Goal: Transaction & Acquisition: Obtain resource

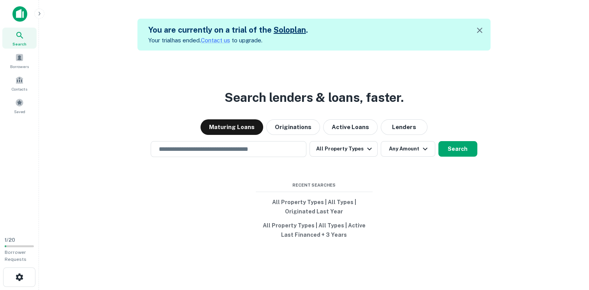
click at [284, 27] on link "Solo plan" at bounding box center [290, 29] width 32 height 9
click at [16, 58] on span at bounding box center [19, 57] width 9 height 9
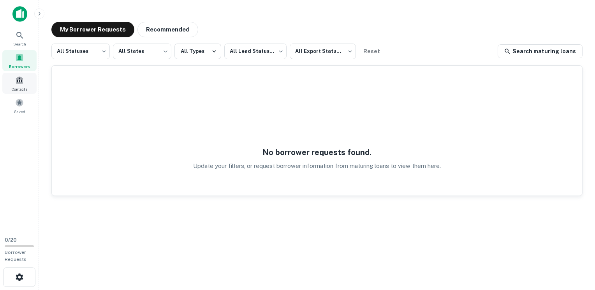
click at [19, 85] on div "Contacts" at bounding box center [19, 83] width 34 height 21
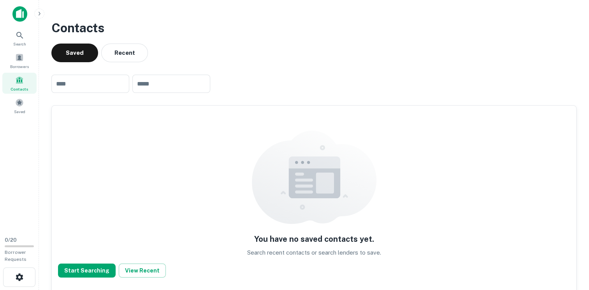
click at [24, 14] on img at bounding box center [19, 14] width 15 height 16
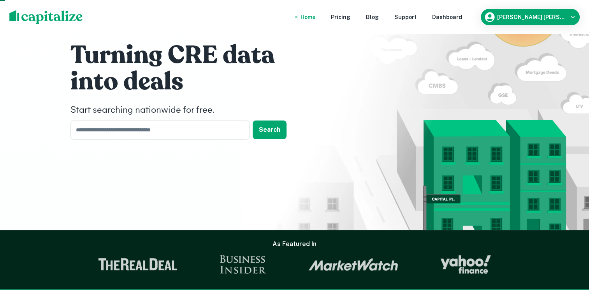
scroll to position [12, 0]
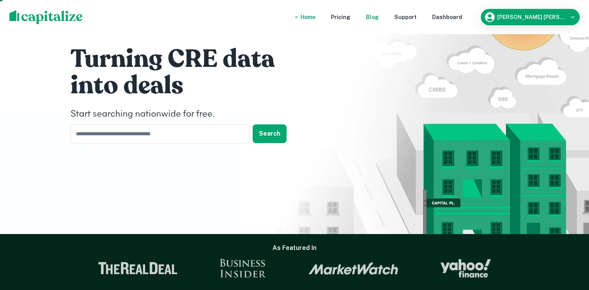
click at [372, 16] on div "Blog" at bounding box center [372, 17] width 13 height 9
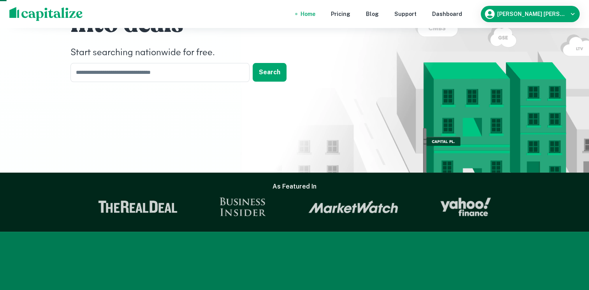
scroll to position [0, 0]
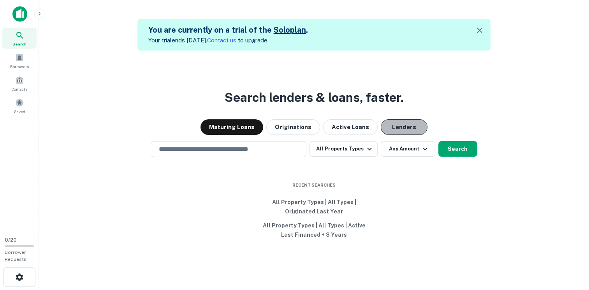
click at [401, 126] on button "Lenders" at bounding box center [404, 127] width 47 height 16
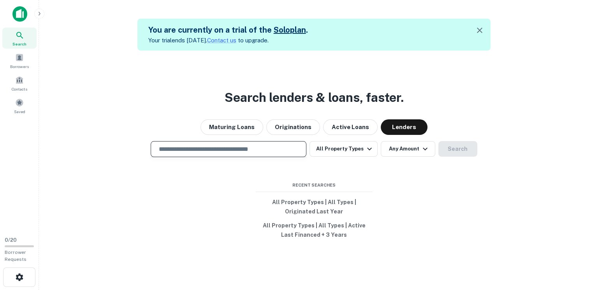
click at [255, 151] on input "text" at bounding box center [228, 149] width 149 height 9
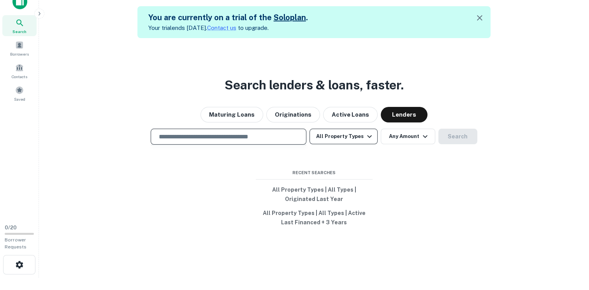
click at [350, 137] on button "All Property Types" at bounding box center [343, 137] width 68 height 16
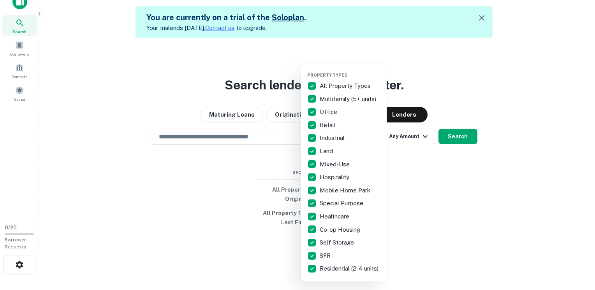
click at [469, 83] on div at bounding box center [297, 145] width 595 height 290
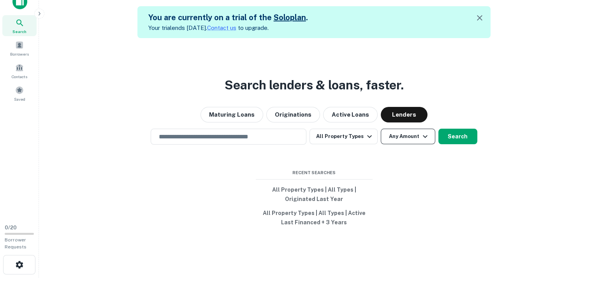
click at [417, 137] on button "Any Amount" at bounding box center [408, 137] width 54 height 16
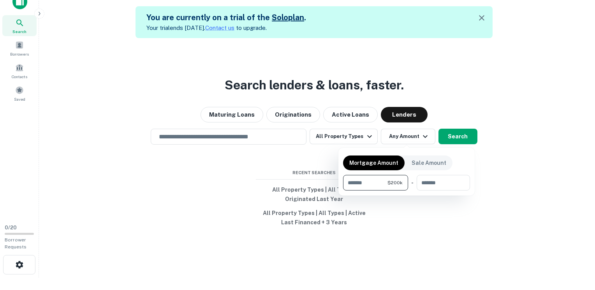
type input "******"
type input "*******"
click at [462, 135] on div at bounding box center [297, 145] width 595 height 290
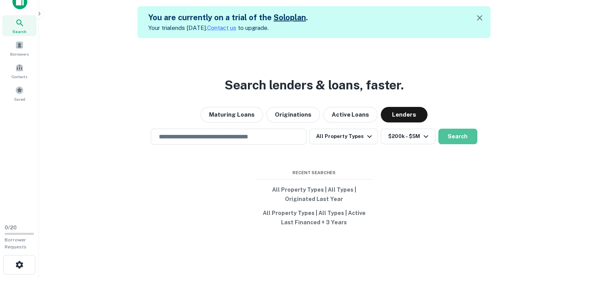
click at [462, 135] on button "Search" at bounding box center [457, 137] width 39 height 16
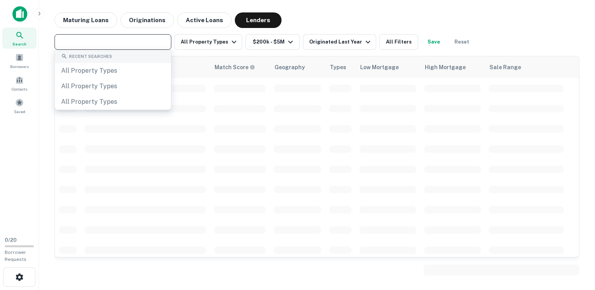
click at [105, 41] on input "text" at bounding box center [112, 42] width 111 height 11
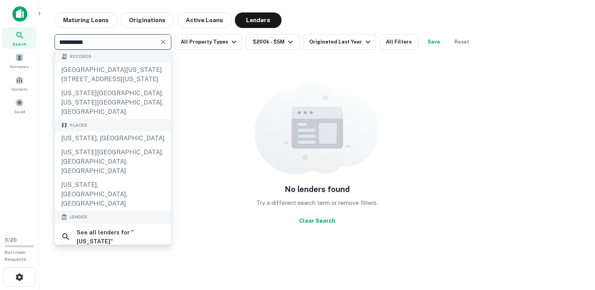
type input "**********"
click at [92, 132] on div "California, USA" at bounding box center [113, 139] width 116 height 14
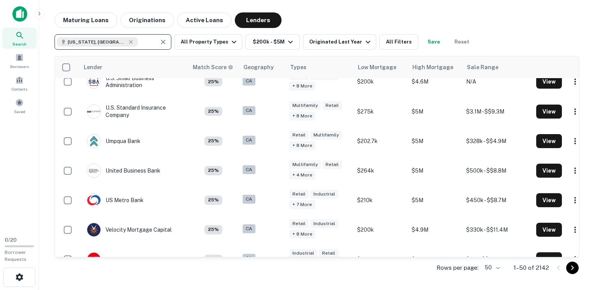
scroll to position [1388, 0]
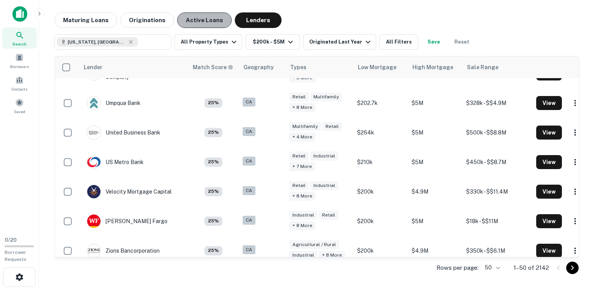
click at [202, 25] on button "Active Loans" at bounding box center [204, 20] width 54 height 16
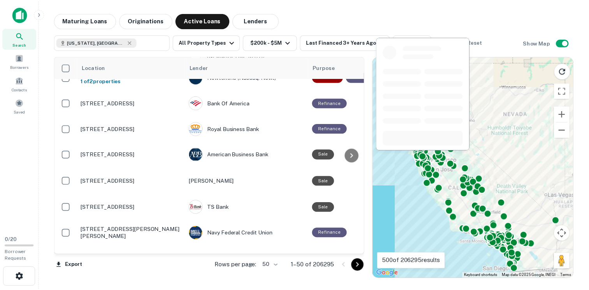
scroll to position [209, 0]
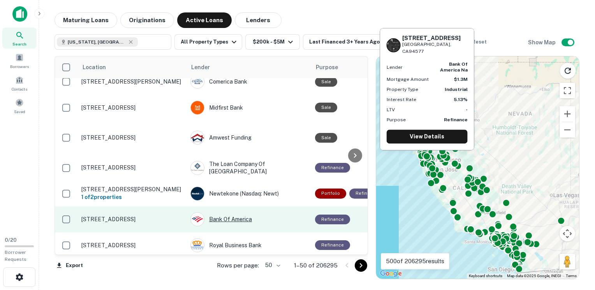
click at [237, 213] on div "Bank Of America" at bounding box center [248, 220] width 117 height 14
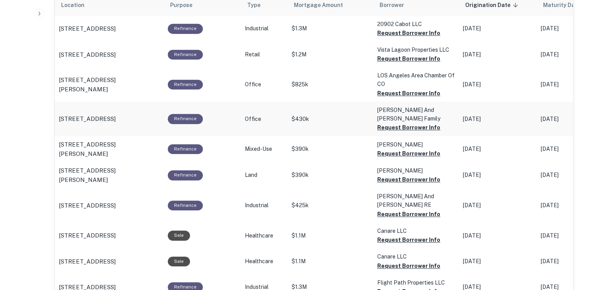
scroll to position [480, 0]
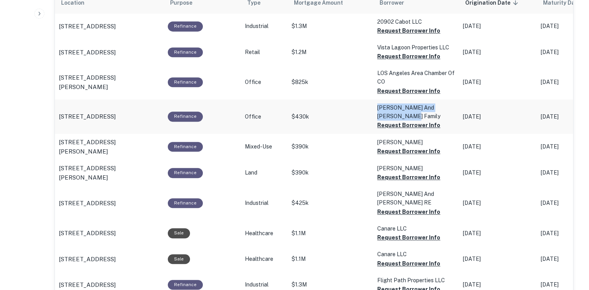
drag, startPoint x: 374, startPoint y: 107, endPoint x: 394, endPoint y: 119, distance: 23.8
click at [394, 119] on p "Jose And Claudia Castro Family" at bounding box center [416, 112] width 78 height 17
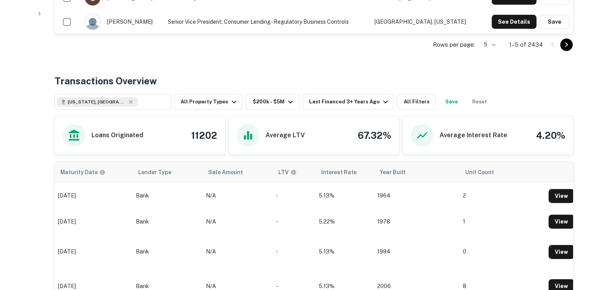
scroll to position [333, 0]
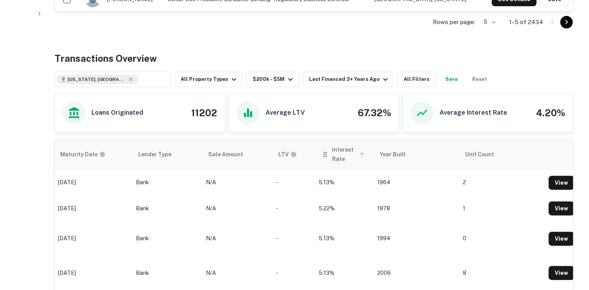
drag, startPoint x: 334, startPoint y: 148, endPoint x: 335, endPoint y: 154, distance: 6.0
click at [335, 154] on span "Interest Rate" at bounding box center [349, 154] width 35 height 19
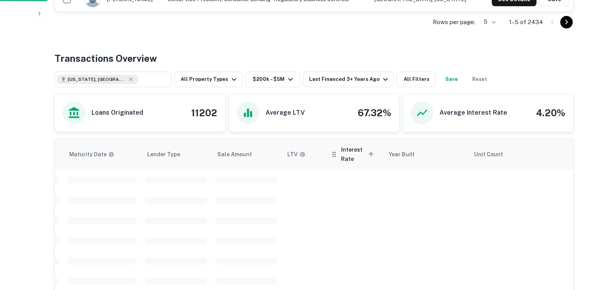
scroll to position [0, 440]
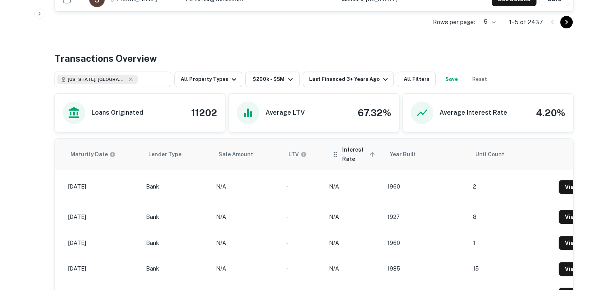
click at [371, 153] on icon "scrollable content" at bounding box center [372, 154] width 7 height 7
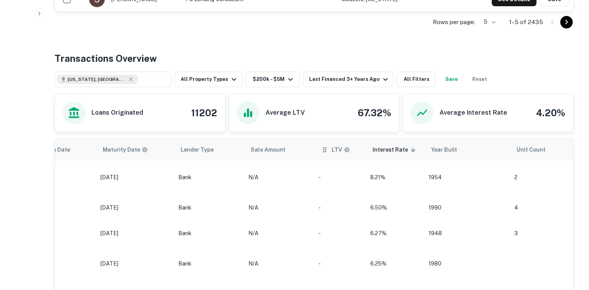
click at [333, 154] on th "LTV" at bounding box center [340, 150] width 52 height 22
click at [346, 154] on th "LTV" at bounding box center [340, 150] width 52 height 22
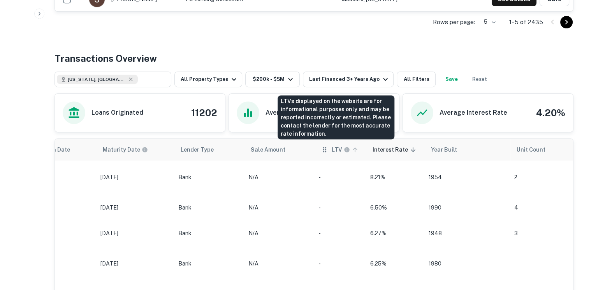
click at [337, 151] on h6 "LTV" at bounding box center [337, 150] width 11 height 9
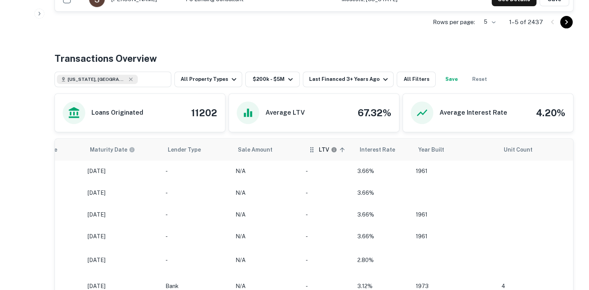
click at [339, 151] on icon "scrollable content" at bounding box center [342, 149] width 7 height 7
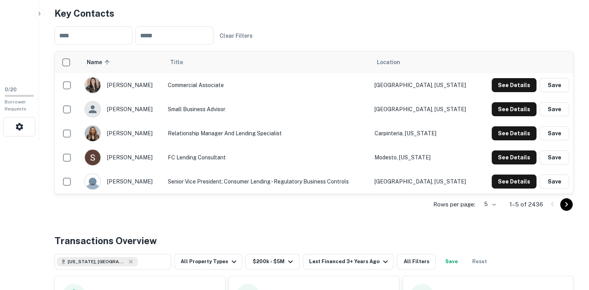
scroll to position [151, 0]
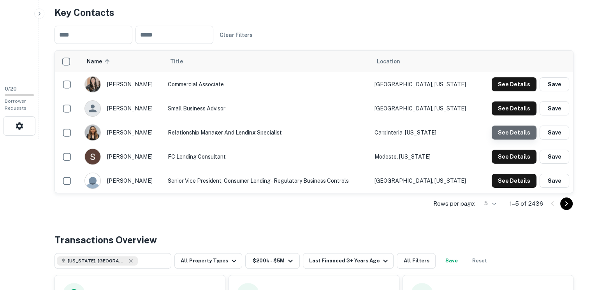
click at [517, 136] on button "See Details" at bounding box center [514, 133] width 45 height 14
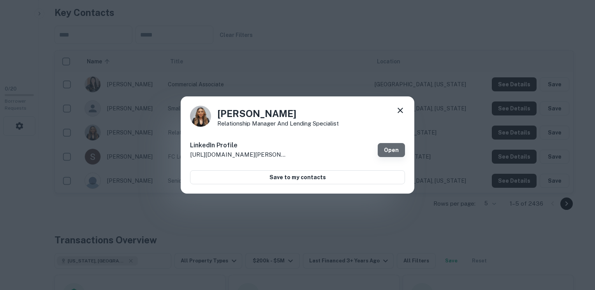
click at [390, 151] on link "Open" at bounding box center [391, 150] width 27 height 14
click at [397, 111] on icon at bounding box center [399, 110] width 9 height 9
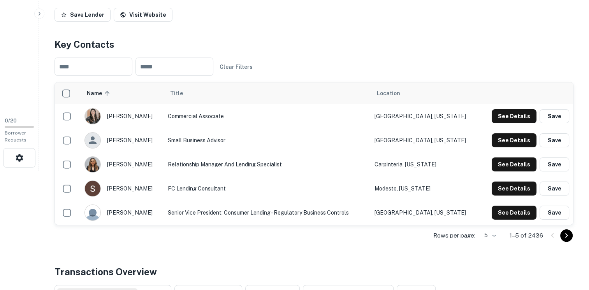
scroll to position [125, 0]
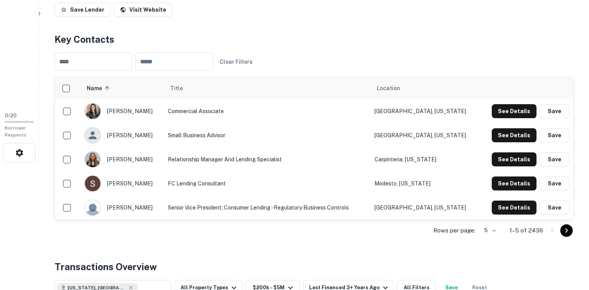
click at [125, 112] on div "erica garcia-long" at bounding box center [122, 111] width 76 height 16
click at [513, 114] on button "See Details" at bounding box center [514, 111] width 45 height 14
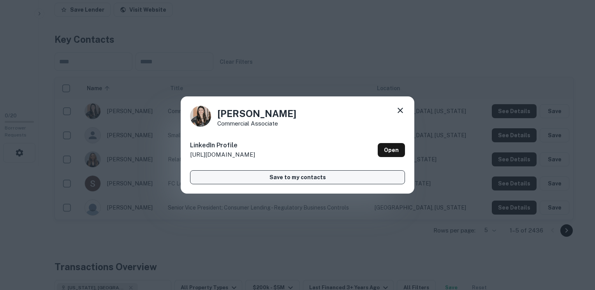
click at [297, 180] on button "Save to my contacts" at bounding box center [297, 177] width 215 height 14
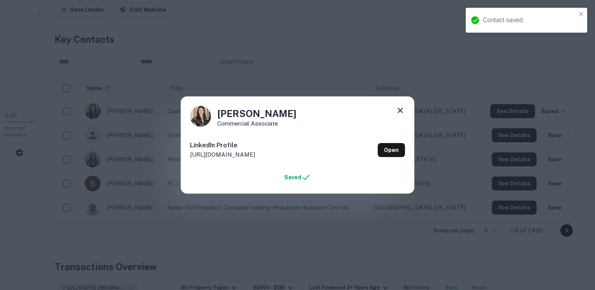
click at [404, 109] on icon at bounding box center [399, 110] width 9 height 9
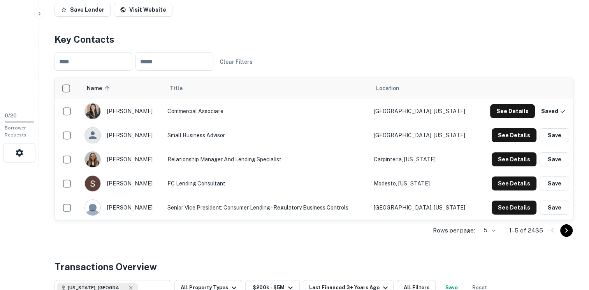
scroll to position [0, 0]
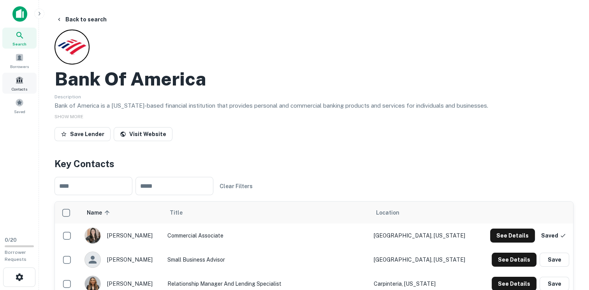
click at [17, 77] on span at bounding box center [19, 80] width 9 height 9
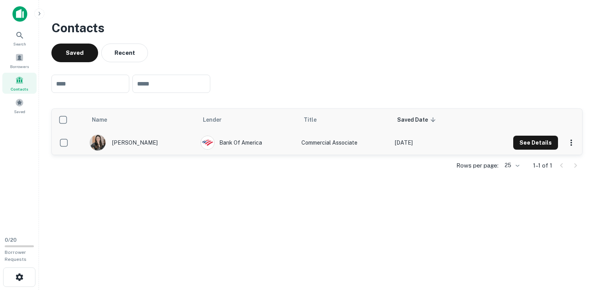
click at [154, 142] on div "[PERSON_NAME]" at bounding box center [141, 143] width 103 height 16
click at [529, 139] on button "See Details" at bounding box center [535, 143] width 45 height 14
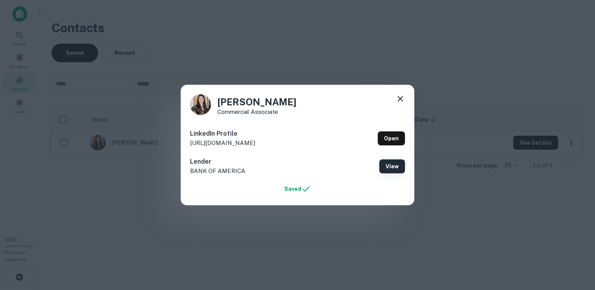
click at [395, 169] on button "View" at bounding box center [392, 167] width 26 height 14
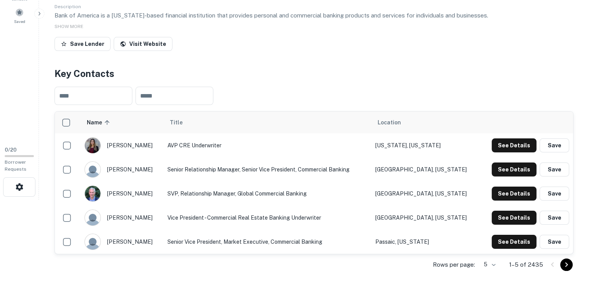
scroll to position [106, 0]
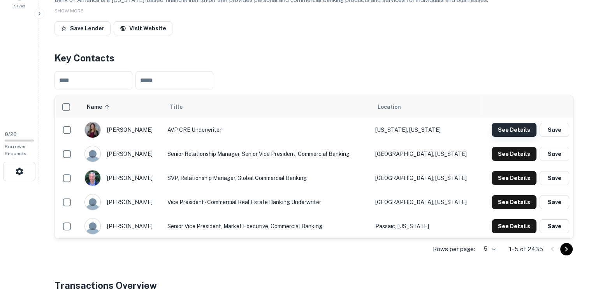
click at [507, 130] on button "See Details" at bounding box center [514, 130] width 45 height 14
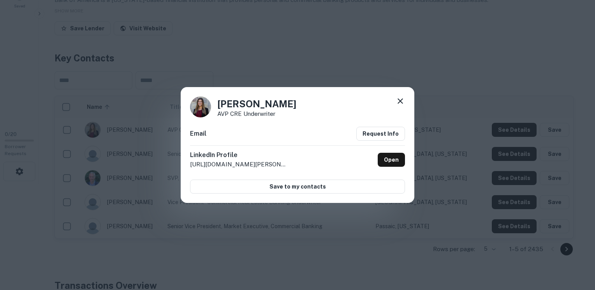
click at [399, 100] on icon at bounding box center [399, 101] width 9 height 9
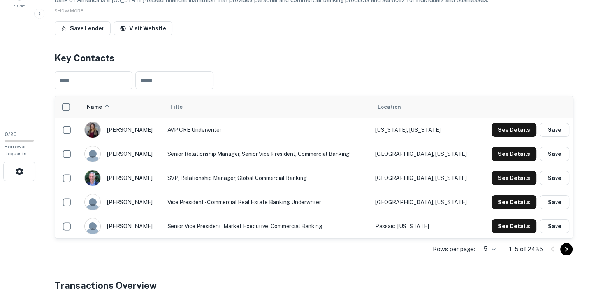
click at [206, 189] on td "SVP, Relationship Manager, Global Commercial Banking" at bounding box center [267, 178] width 208 height 24
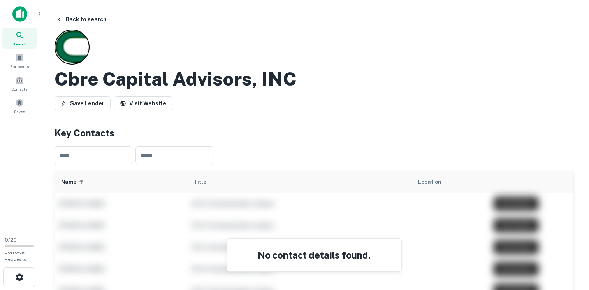
click at [56, 139] on h4 "Key Contacts" at bounding box center [313, 133] width 519 height 14
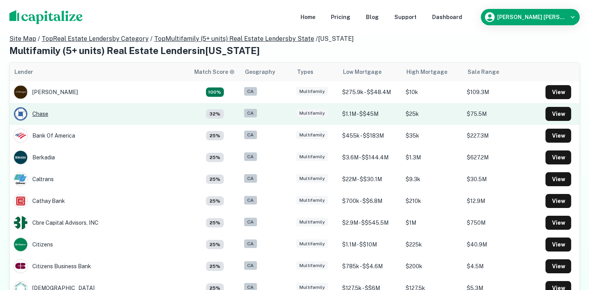
click at [42, 118] on div "Chase" at bounding box center [100, 114] width 172 height 14
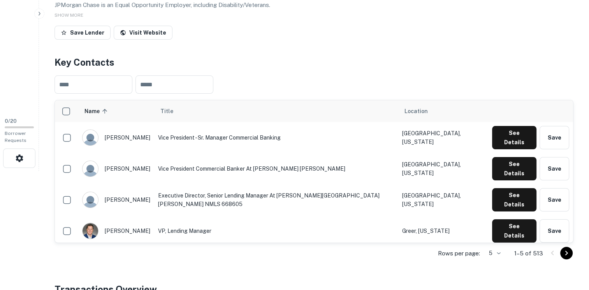
scroll to position [120, 0]
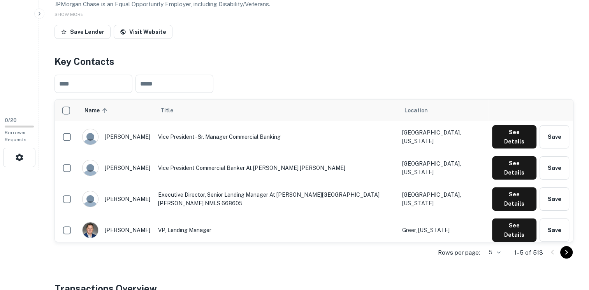
click at [529, 250] on button "See Details" at bounding box center [514, 261] width 44 height 23
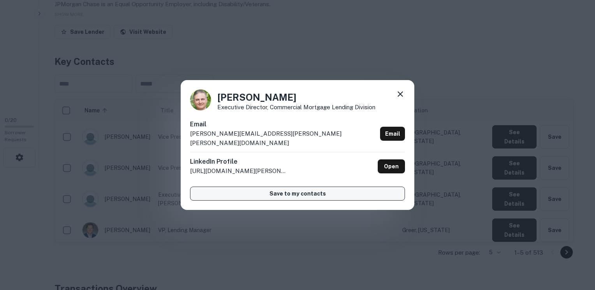
click at [295, 191] on button "Save to my contacts" at bounding box center [297, 194] width 215 height 14
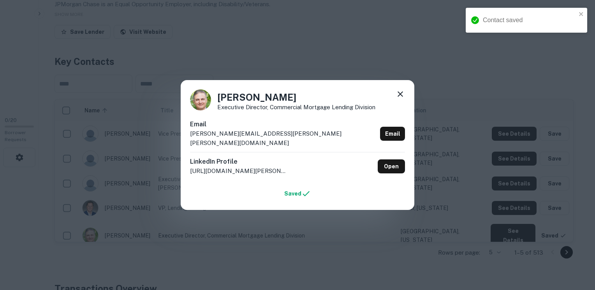
click at [397, 99] on icon at bounding box center [399, 94] width 9 height 9
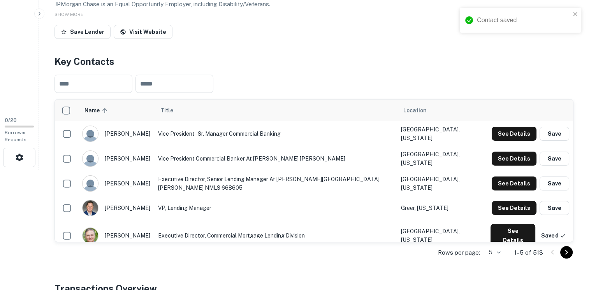
click at [116, 183] on div "armen vartanian" at bounding box center [116, 184] width 68 height 16
click at [97, 182] on img "scrollable content" at bounding box center [91, 184] width 16 height 16
click at [201, 205] on td "VP, Lending Manager" at bounding box center [275, 208] width 242 height 24
click at [91, 228] on img "scrollable content" at bounding box center [91, 236] width 16 height 16
click at [190, 231] on td "Executive Director, Commercial Mortgage Lending Division" at bounding box center [275, 235] width 242 height 31
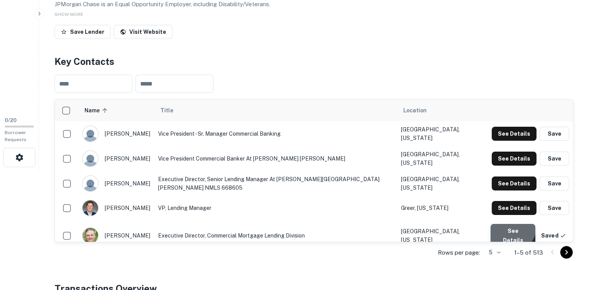
click at [513, 227] on button "See Details" at bounding box center [512, 235] width 44 height 23
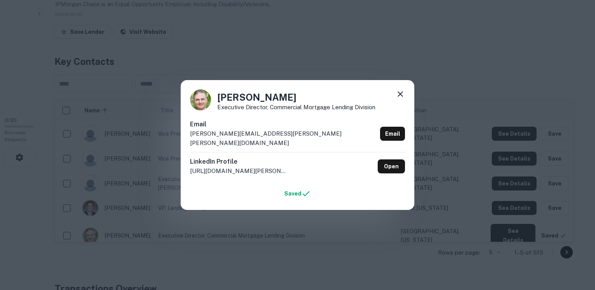
click at [401, 97] on icon at bounding box center [399, 93] width 5 height 5
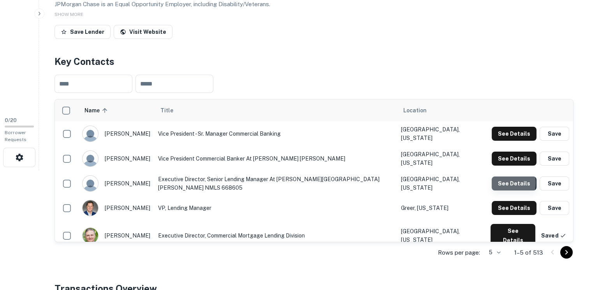
click at [504, 181] on button "See Details" at bounding box center [514, 184] width 45 height 14
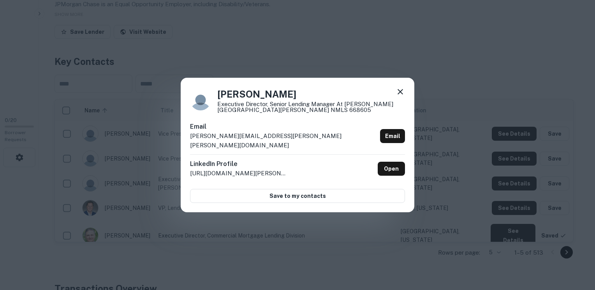
click at [401, 96] on icon at bounding box center [399, 91] width 9 height 9
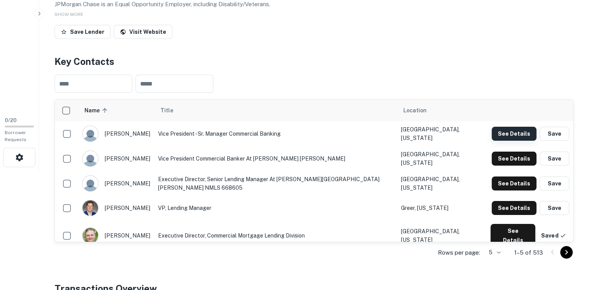
click at [509, 128] on button "See Details" at bounding box center [514, 134] width 45 height 14
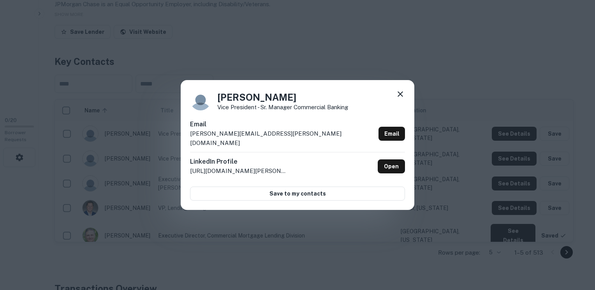
click at [394, 99] on div "Angela Gosa Vice President - Sr. Manager Commercial Banking" at bounding box center [297, 100] width 215 height 21
click at [403, 97] on icon at bounding box center [399, 94] width 9 height 9
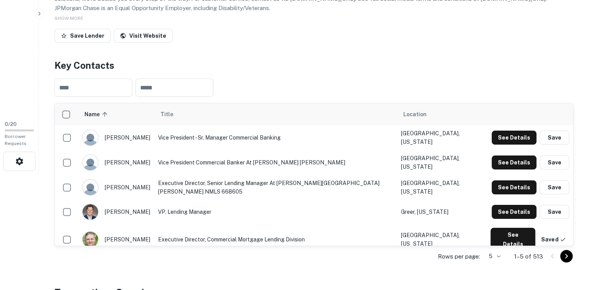
scroll to position [0, 0]
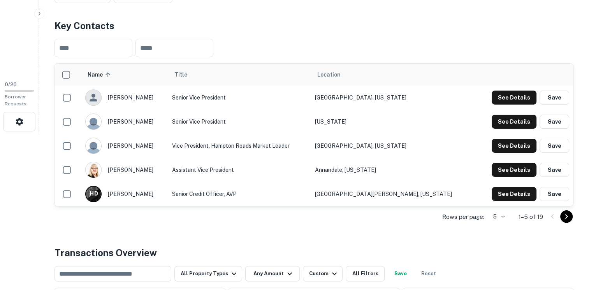
scroll to position [156, 0]
click at [511, 166] on button "See Details" at bounding box center [514, 170] width 45 height 14
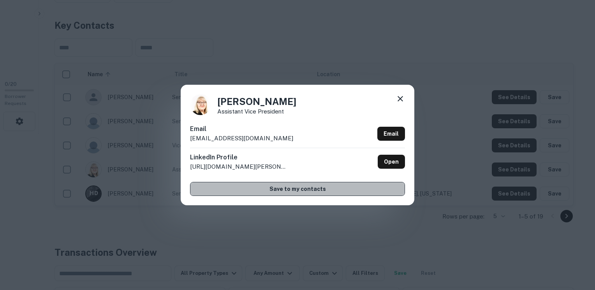
click at [302, 191] on button "Save to my contacts" at bounding box center [297, 189] width 215 height 14
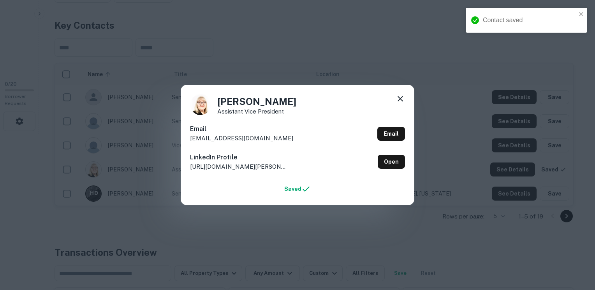
click at [402, 99] on icon at bounding box center [399, 98] width 9 height 9
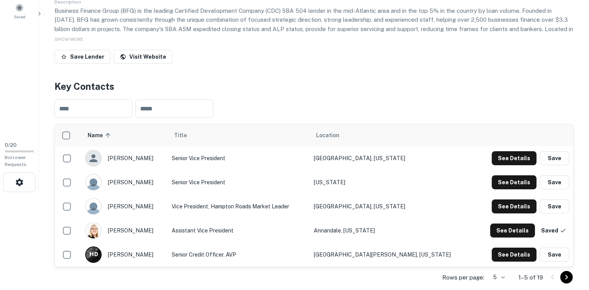
scroll to position [0, 0]
